Goal: Communication & Community: Answer question/provide support

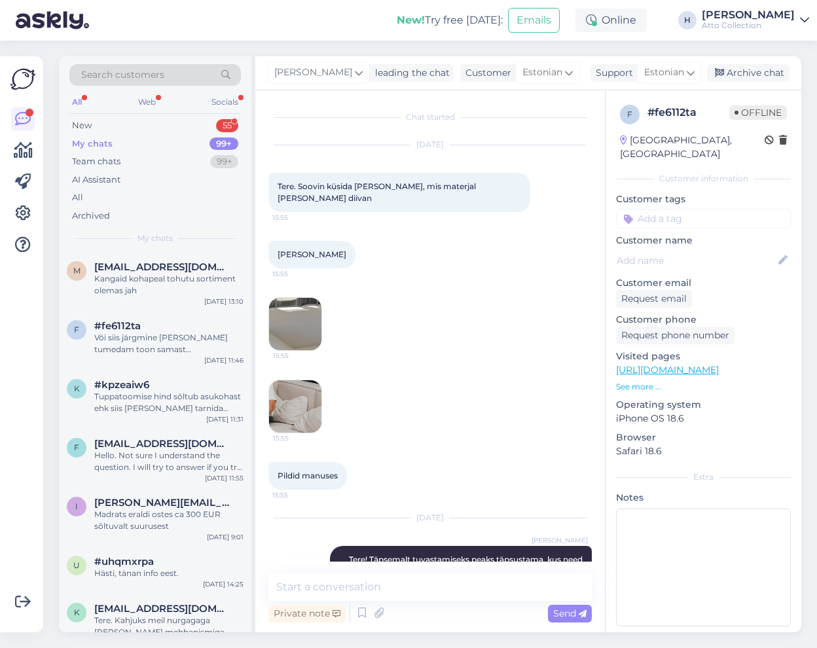
scroll to position [141, 0]
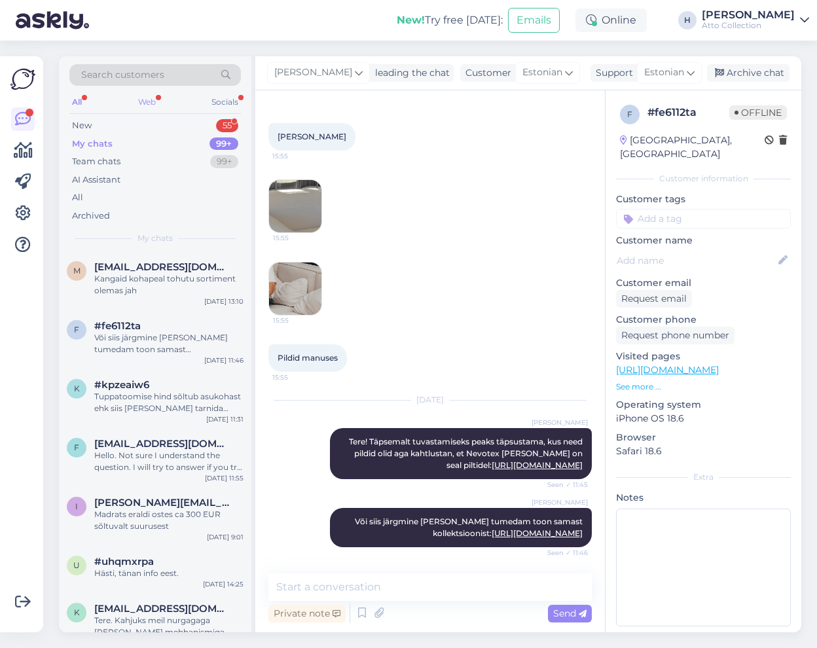
click at [143, 98] on div "Web" at bounding box center [147, 102] width 23 height 17
click at [149, 98] on div "Web" at bounding box center [147, 102] width 24 height 17
click at [80, 98] on div "All" at bounding box center [76, 102] width 15 height 17
click at [228, 121] on div "55" at bounding box center [227, 125] width 22 height 13
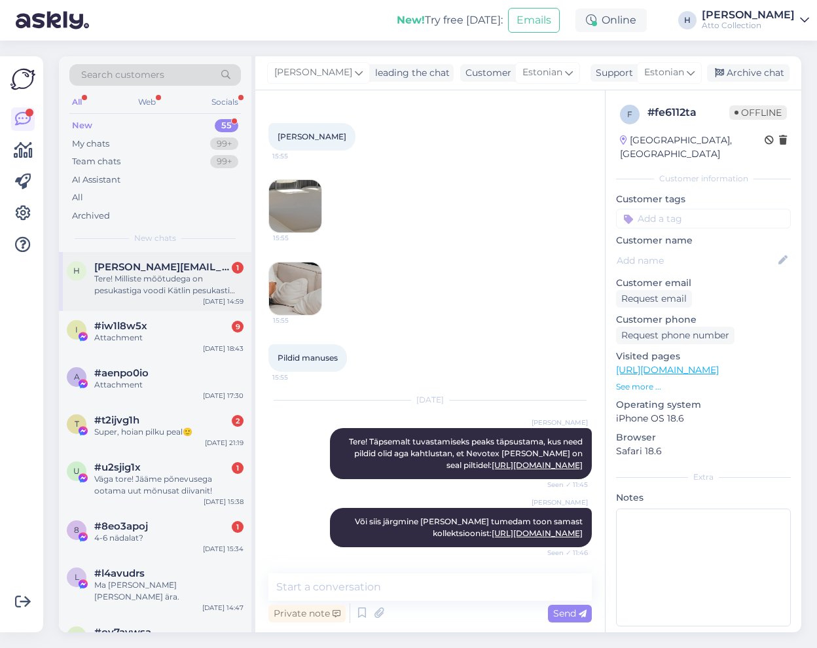
click at [145, 277] on div "Tere! Milliste mõõtudega on pesukastiga voodi Kätlin pesukasti mõõdu (pikkus, l…" at bounding box center [168, 285] width 149 height 24
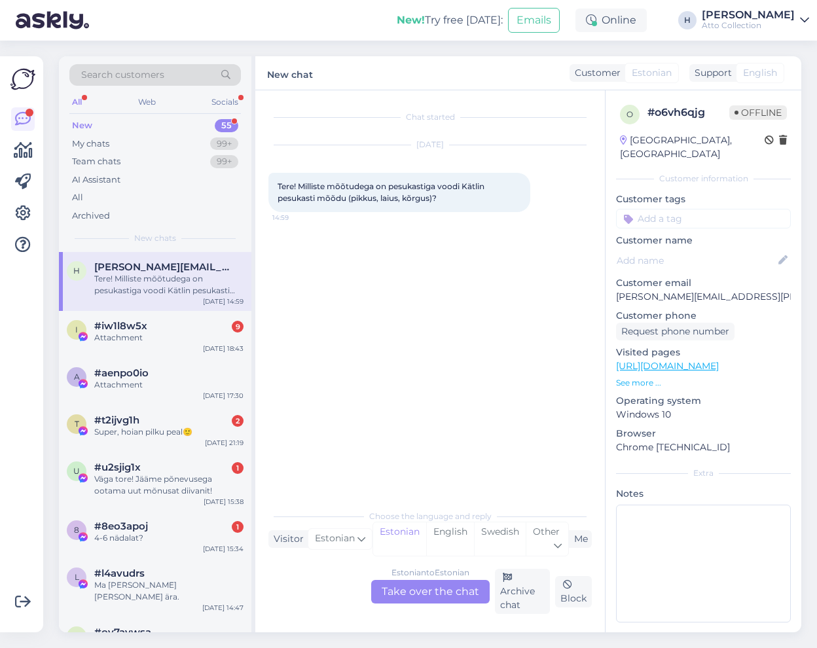
click at [432, 591] on div "Estonian to Estonian Take over the chat" at bounding box center [430, 592] width 119 height 24
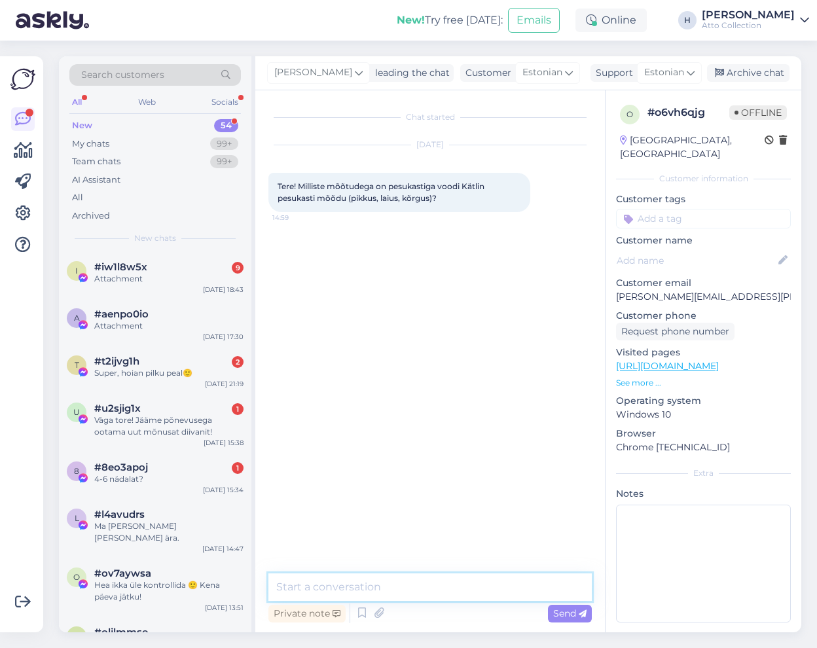
click at [346, 583] on textarea at bounding box center [429, 587] width 323 height 27
type textarea "Pesukasti mõõdud [PERSON_NAME] mis madratsil, kasti kõrgus"
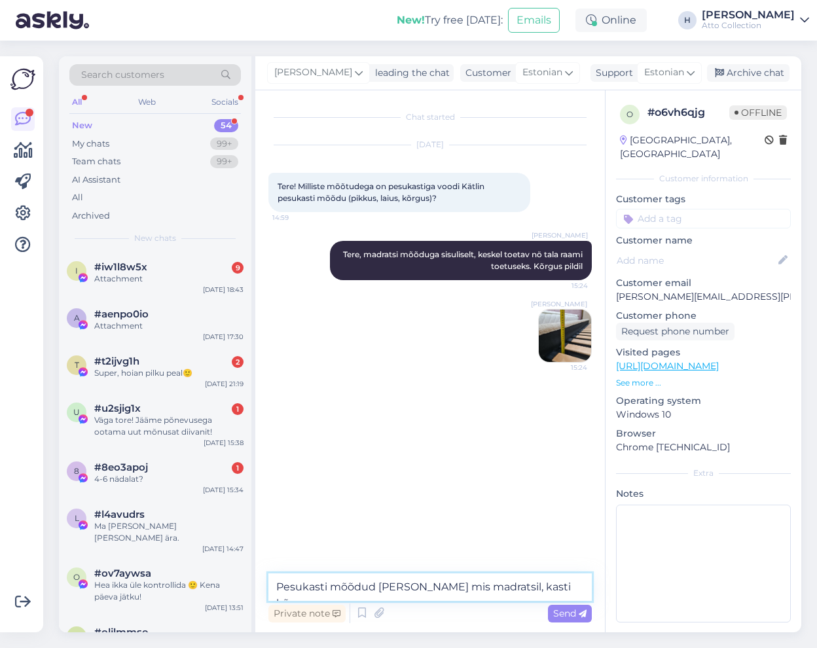
click at [440, 591] on textarea "Pesukasti mõõdud [PERSON_NAME] mis madratsil, kasti kõrgus" at bounding box center [429, 587] width 323 height 27
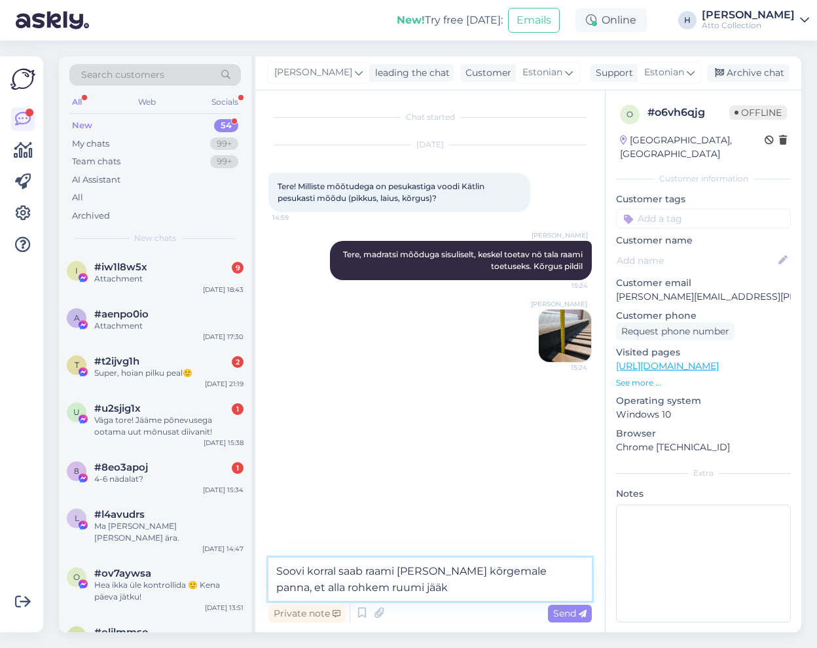
type textarea "Soovi korral saab raami [PERSON_NAME] kõrgemale panna, et alla rohkem ruumi jää…"
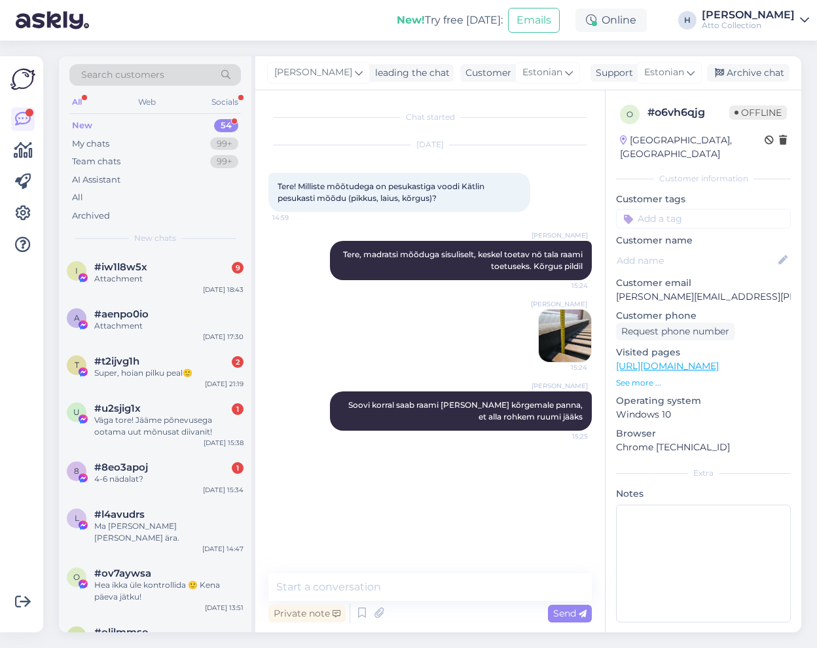
click at [73, 98] on div "All" at bounding box center [76, 102] width 15 height 17
click at [12, 118] on link at bounding box center [23, 119] width 24 height 24
drag, startPoint x: 24, startPoint y: 118, endPoint x: 76, endPoint y: 99, distance: 55.1
click at [76, 99] on div "All" at bounding box center [76, 102] width 15 height 17
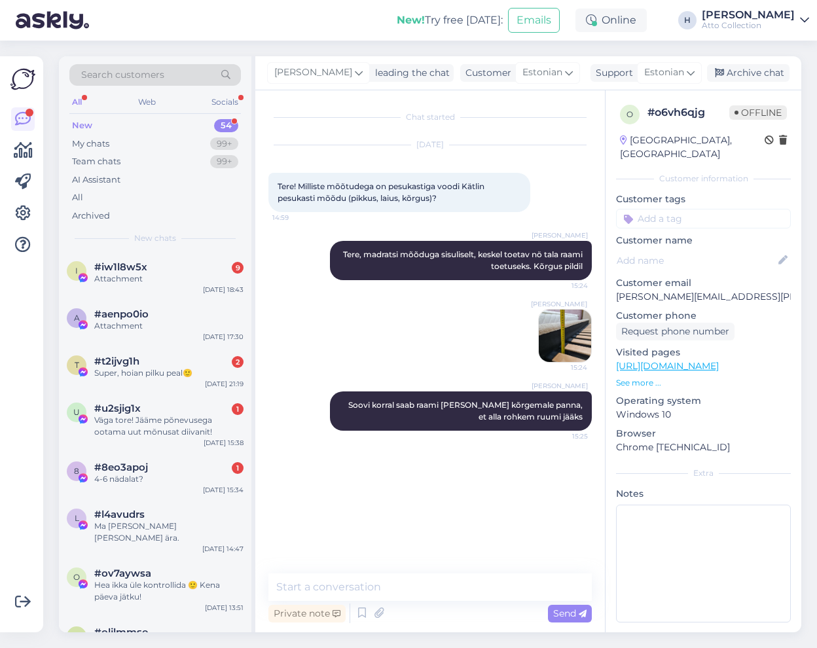
click at [79, 99] on div "All" at bounding box center [76, 102] width 15 height 17
click at [125, 469] on span "#8eo3apoj" at bounding box center [121, 468] width 54 height 12
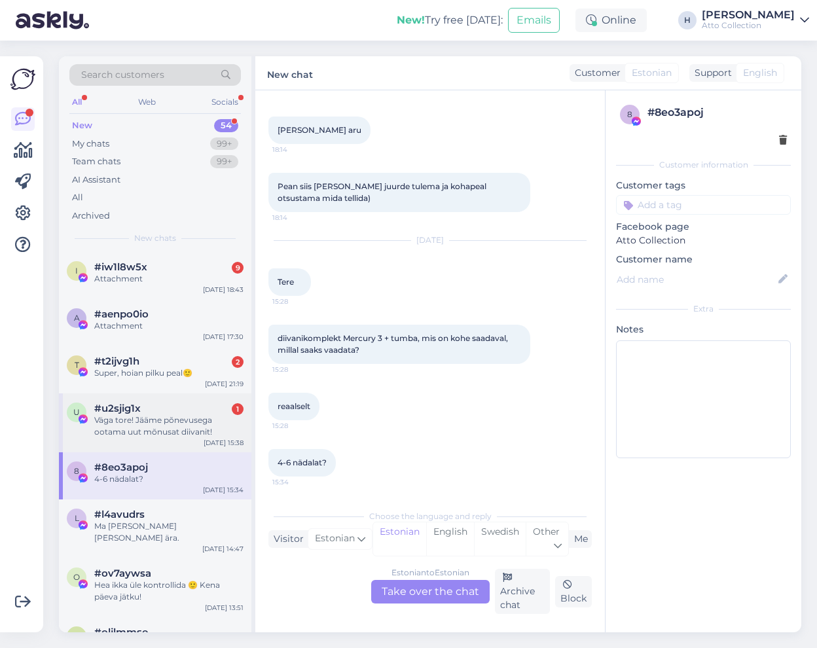
click at [129, 423] on div "Väga tore! Jääme põnevusega ootama uut mõnusat diivanit!" at bounding box center [168, 426] width 149 height 24
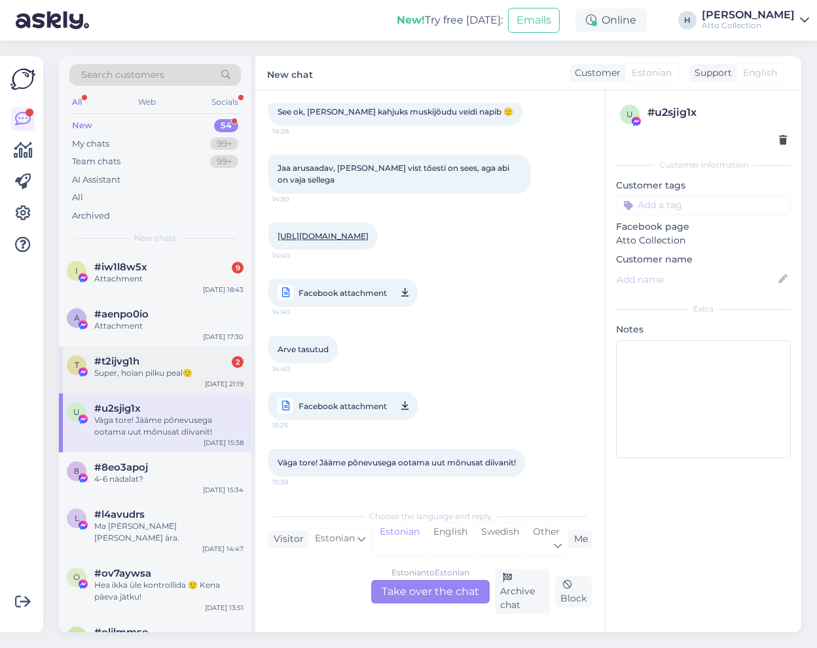
click at [136, 372] on div "Super, hoian pilku peal🙂" at bounding box center [168, 373] width 149 height 12
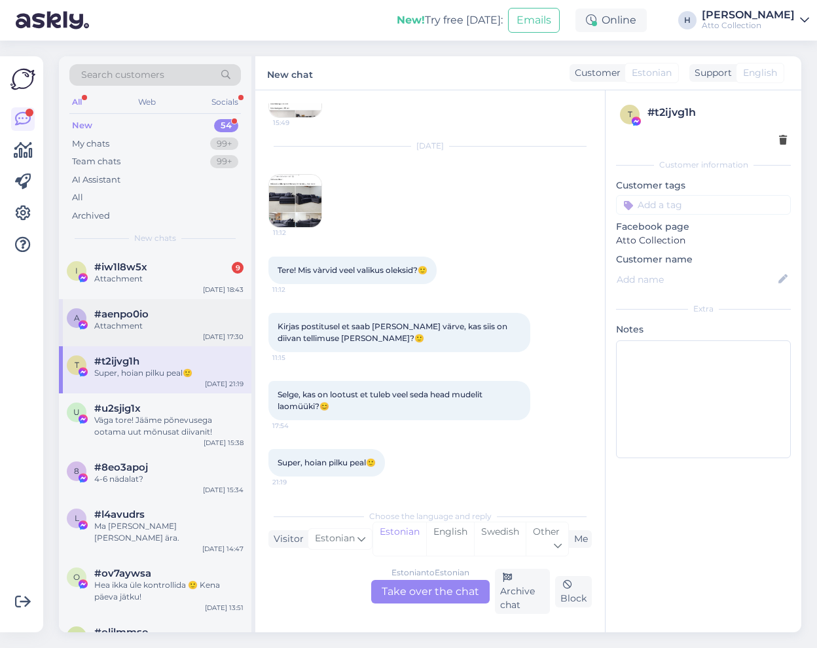
click at [126, 327] on div "Attachment" at bounding box center [168, 326] width 149 height 12
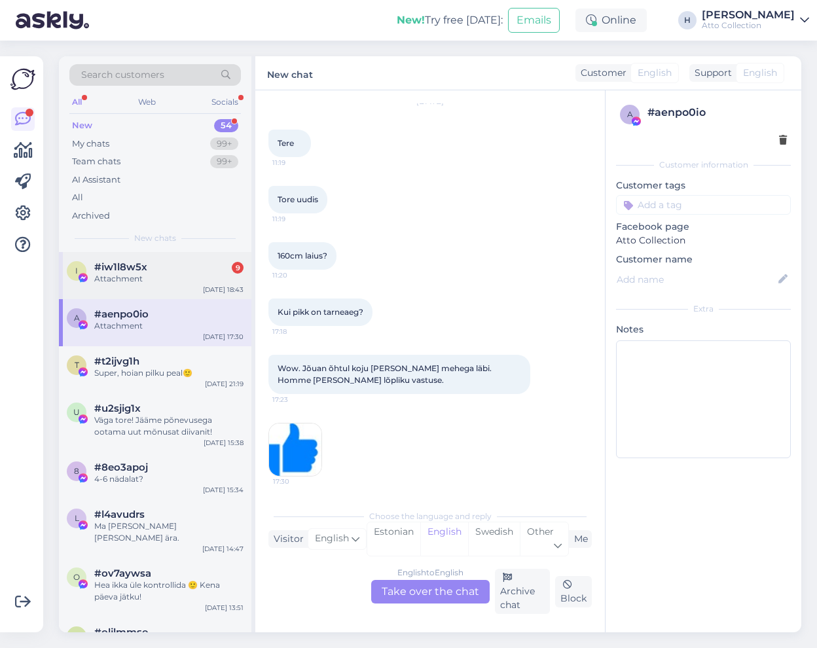
click at [125, 277] on div "Attachment" at bounding box center [168, 279] width 149 height 12
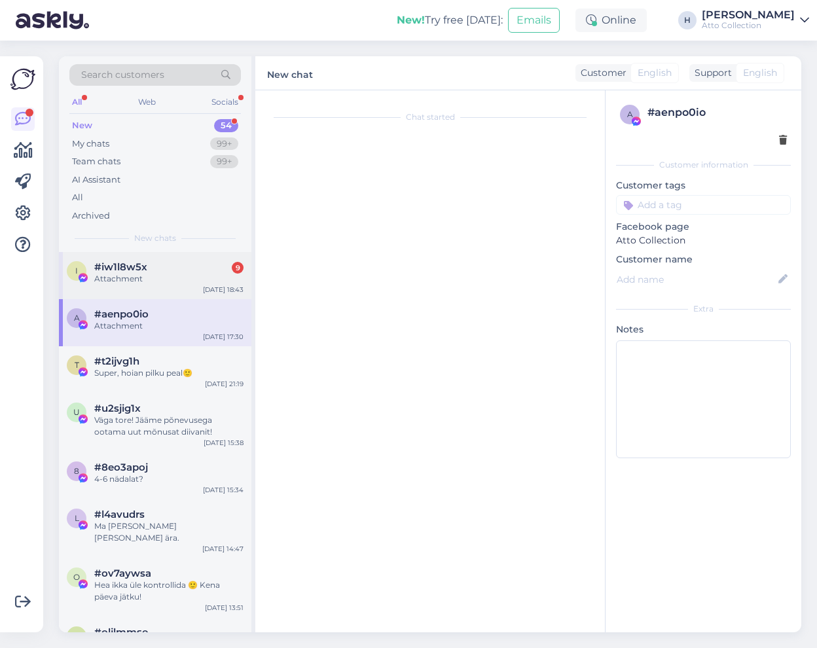
scroll to position [2081, 0]
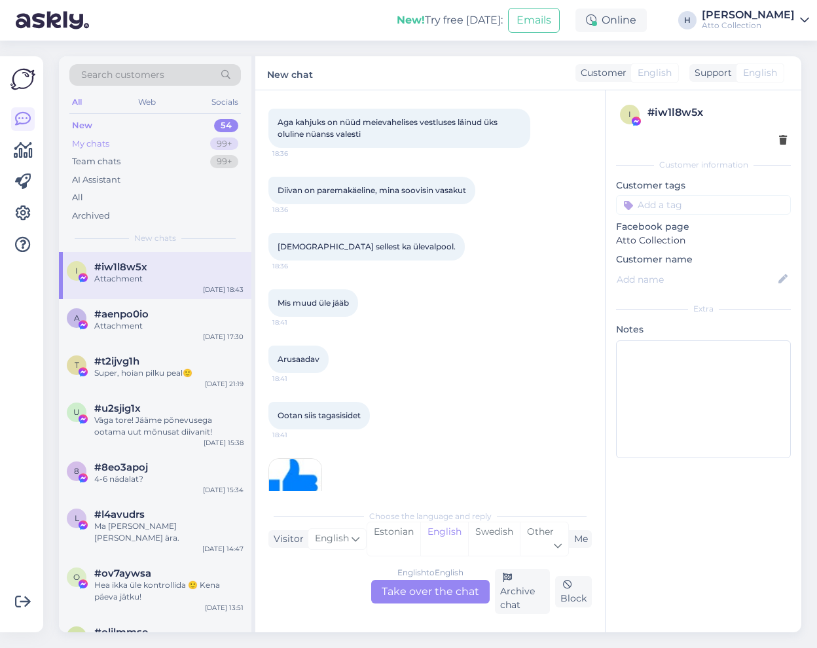
click at [102, 139] on div "My chats" at bounding box center [90, 143] width 37 height 13
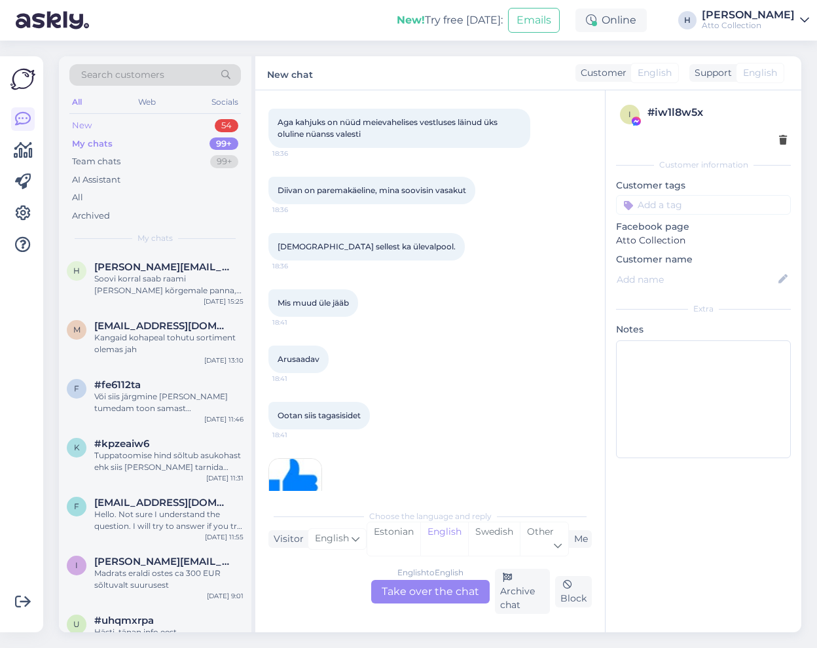
click at [99, 119] on div "New 54" at bounding box center [155, 126] width 172 height 18
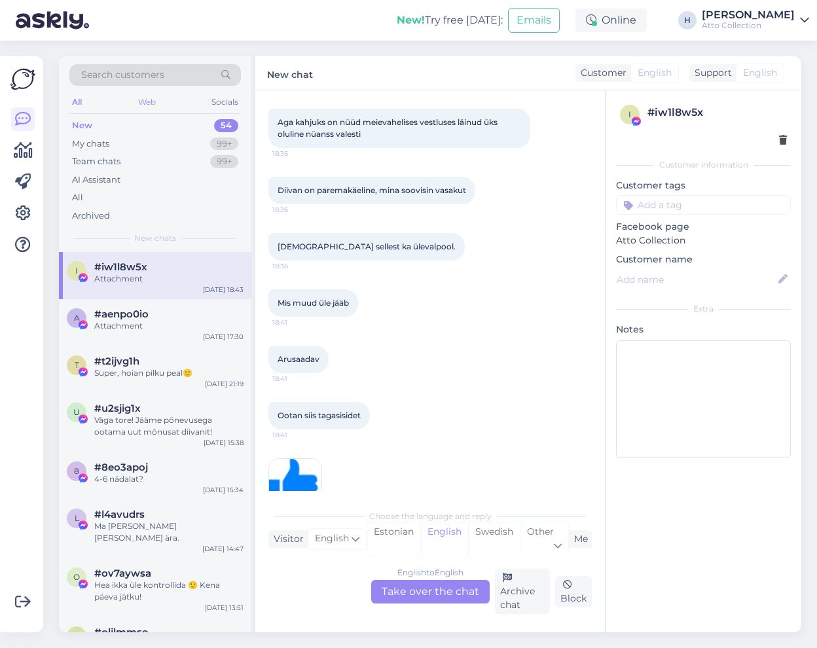
click at [147, 101] on div "Web" at bounding box center [147, 102] width 23 height 17
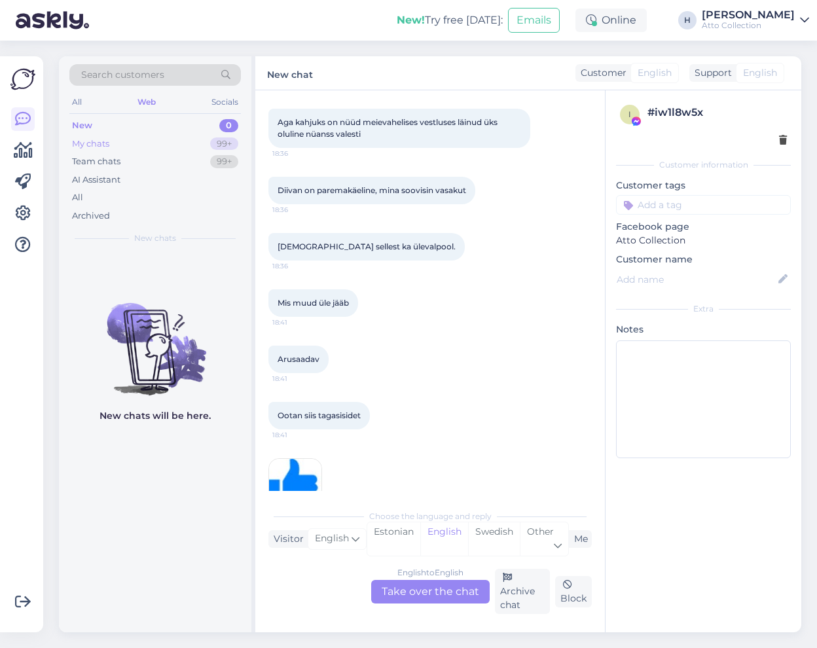
click at [93, 140] on div "My chats" at bounding box center [90, 143] width 37 height 13
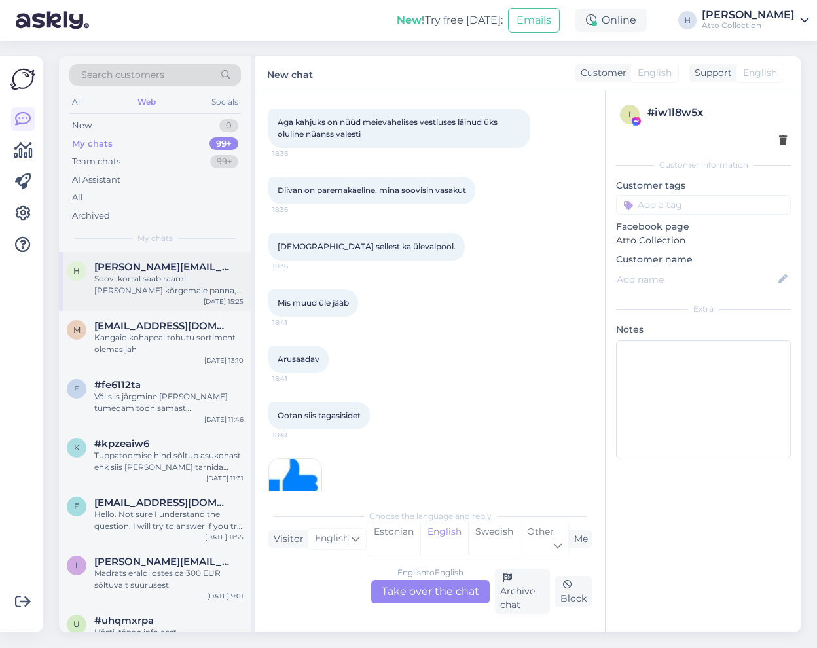
click at [109, 271] on span "[PERSON_NAME][EMAIL_ADDRESS][PERSON_NAME][DOMAIN_NAME]" at bounding box center [162, 267] width 136 height 12
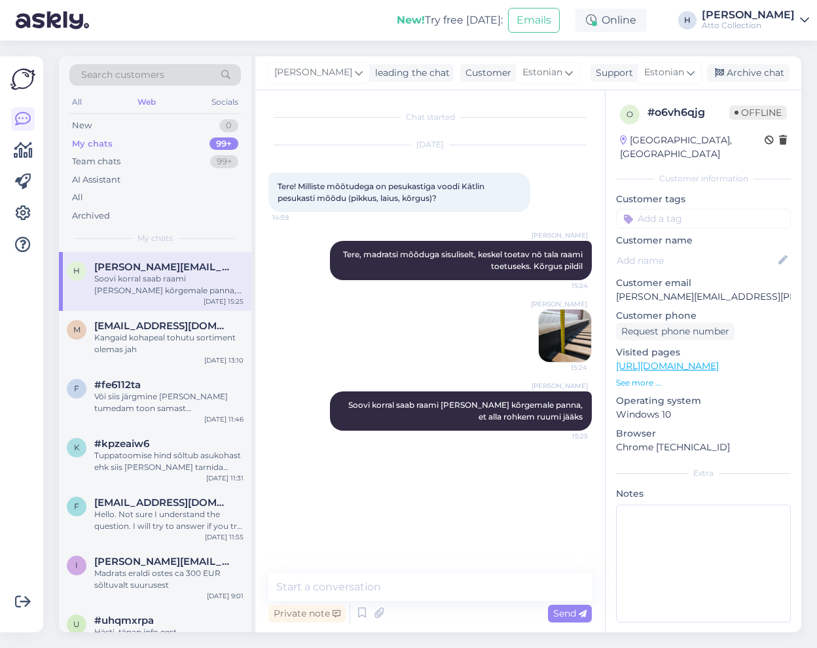
click at [574, 328] on img at bounding box center [565, 336] width 52 height 52
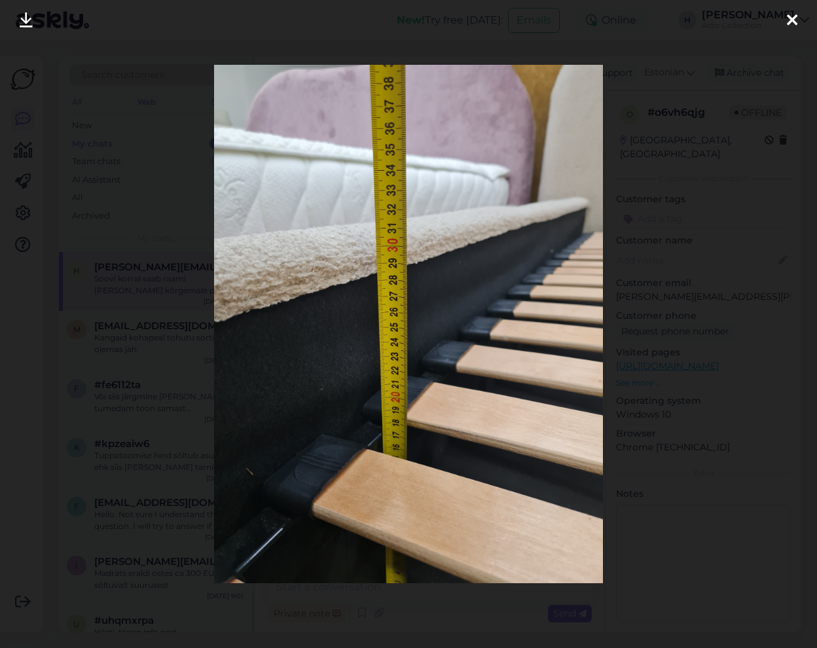
click at [794, 18] on icon at bounding box center [792, 20] width 10 height 17
